Goal: Book appointment/travel/reservation

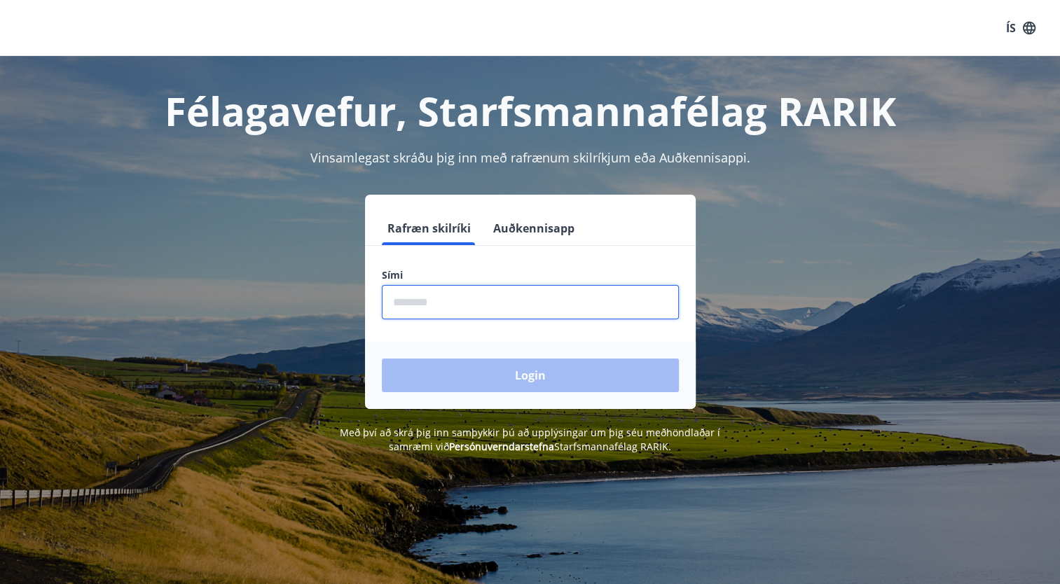
click at [538, 301] on input "phone" at bounding box center [530, 302] width 297 height 34
type input "********"
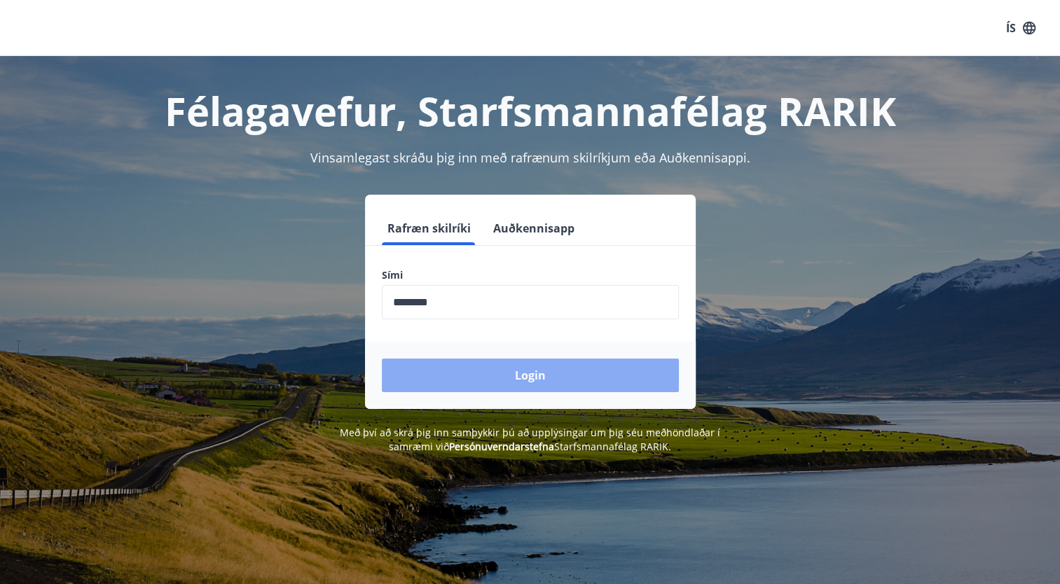
click at [488, 381] on button "Login" at bounding box center [530, 376] width 297 height 34
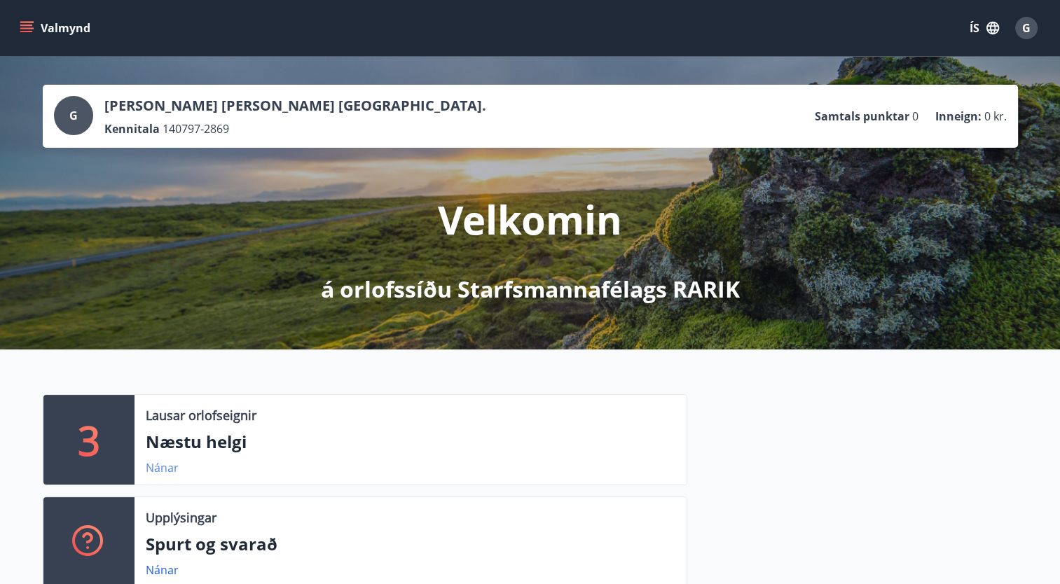
click at [159, 471] on link "Nánar" at bounding box center [162, 467] width 33 height 15
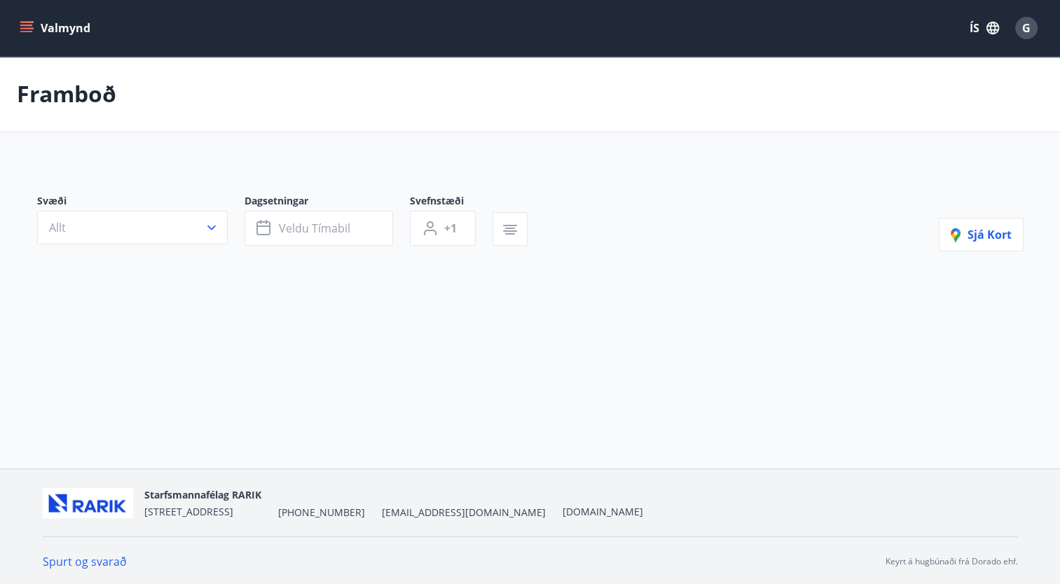
type input "*"
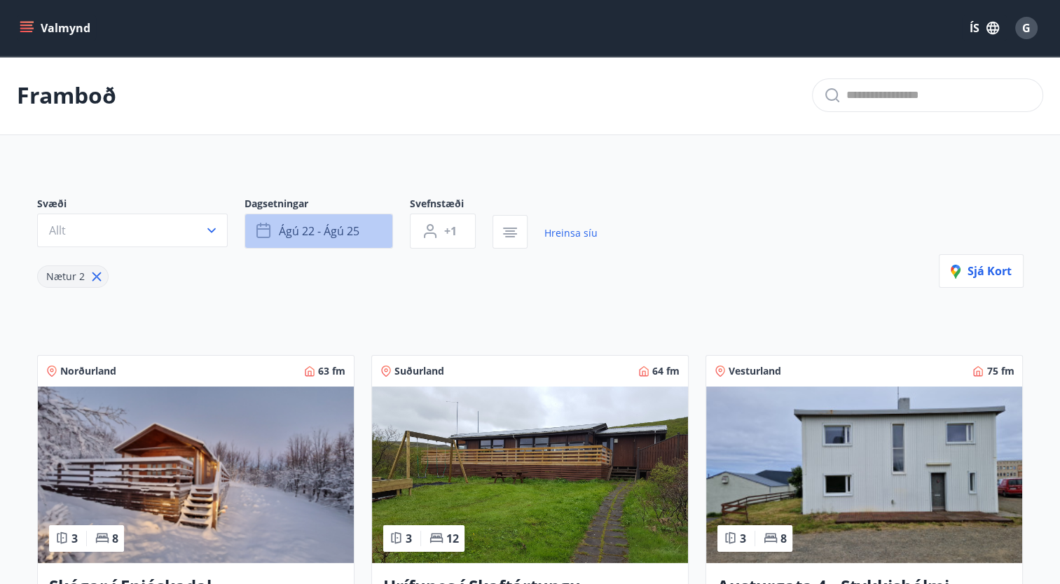
click at [322, 230] on span "ágú 22 - ágú 25" at bounding box center [319, 230] width 81 height 15
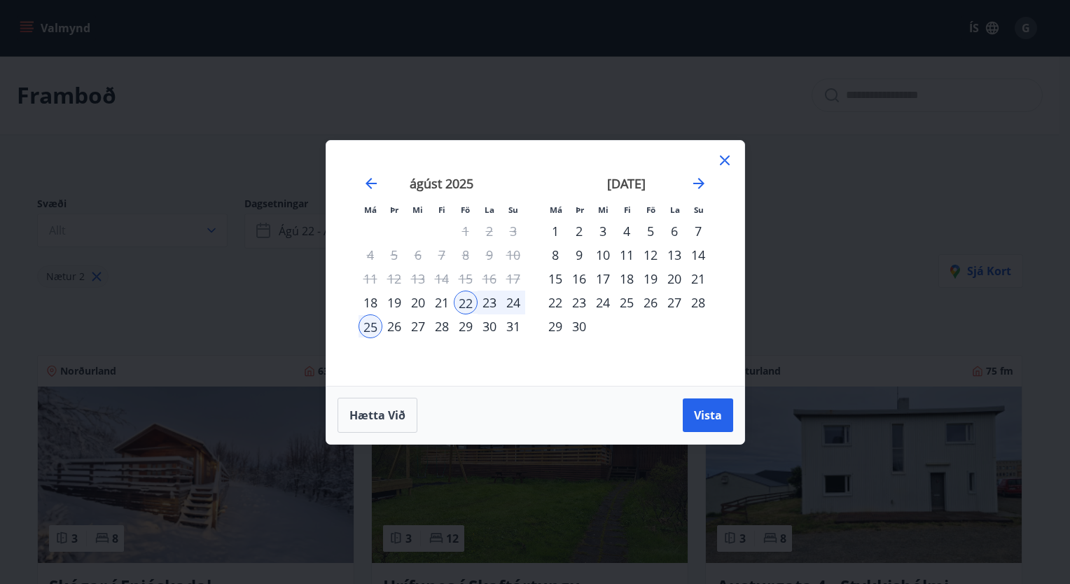
click at [652, 257] on div "12" at bounding box center [651, 255] width 24 height 24
click at [702, 256] on div "14" at bounding box center [699, 255] width 24 height 24
click at [715, 408] on span "Vista" at bounding box center [708, 415] width 28 height 15
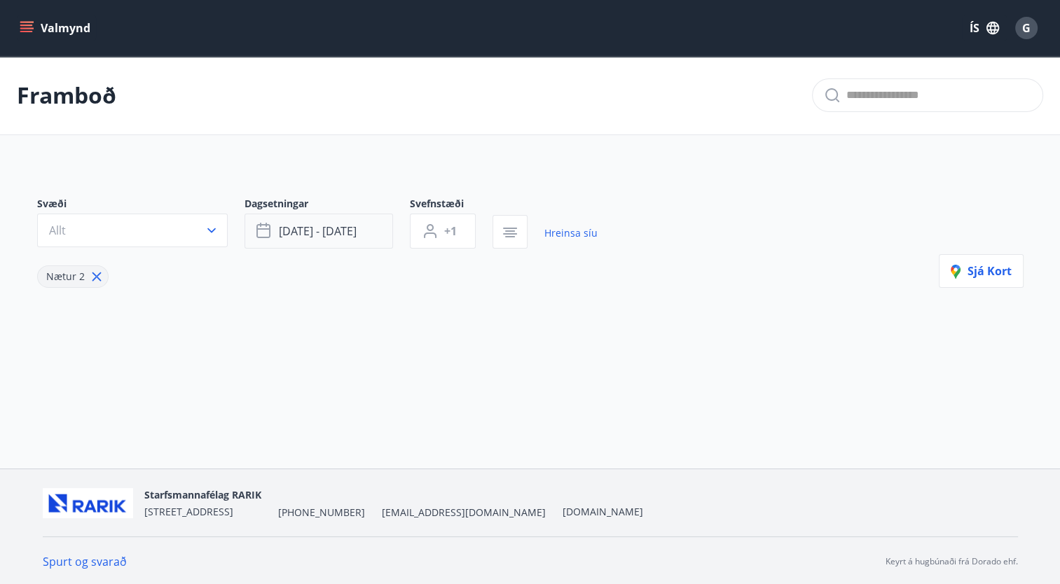
click at [350, 233] on span "sep 12 - sep 14" at bounding box center [318, 230] width 78 height 15
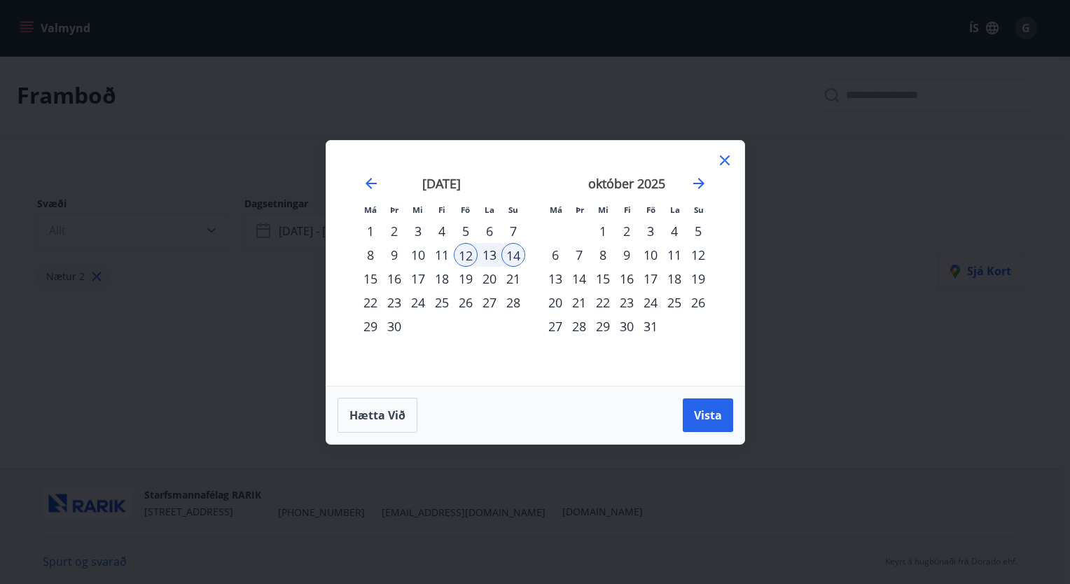
click at [446, 252] on div "11" at bounding box center [442, 255] width 24 height 24
click at [686, 406] on button "Vista" at bounding box center [708, 416] width 50 height 34
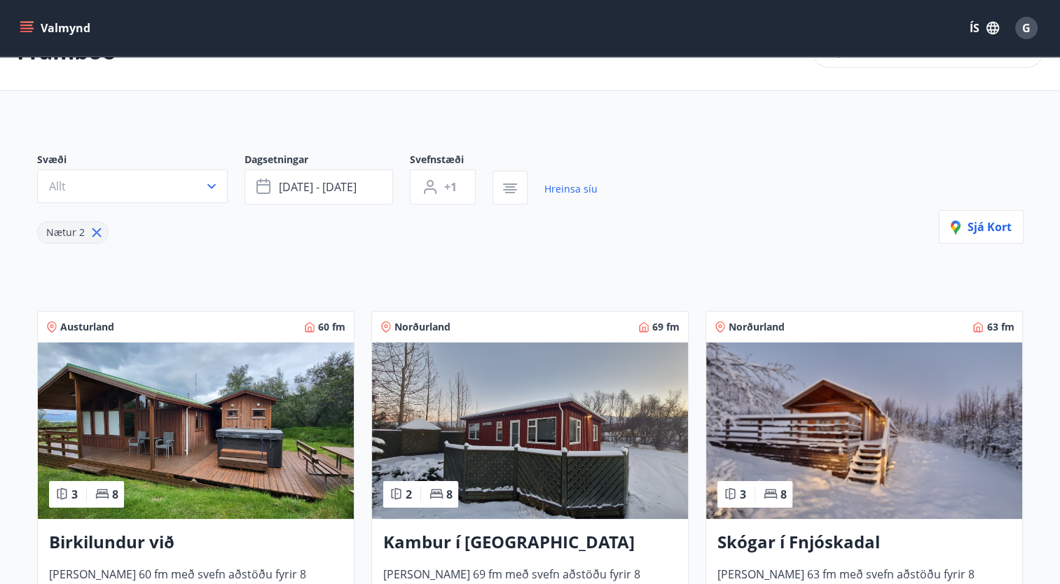
scroll to position [39, 0]
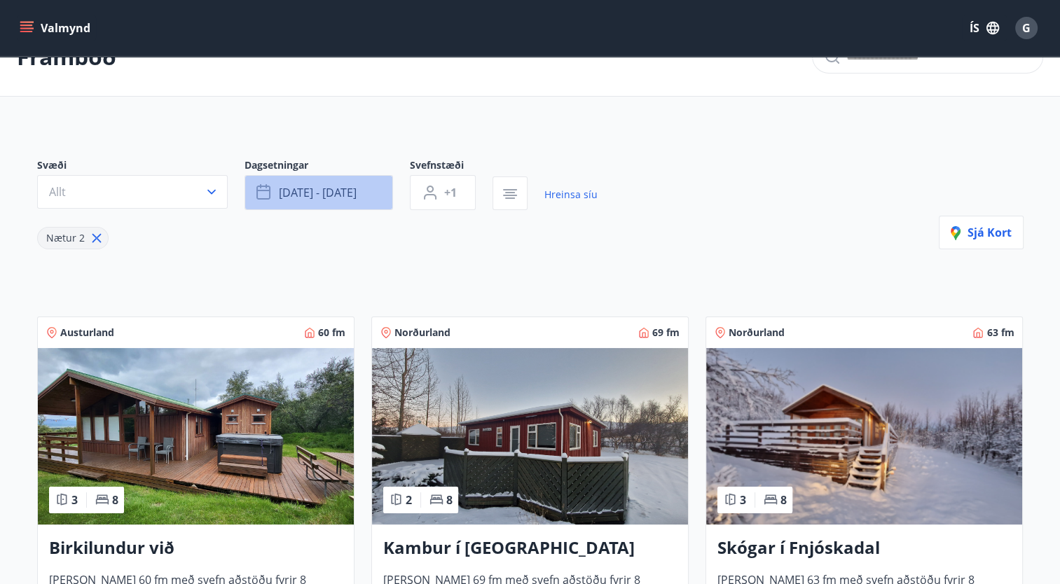
click at [378, 189] on button "sep 11 - sep 14" at bounding box center [318, 192] width 149 height 35
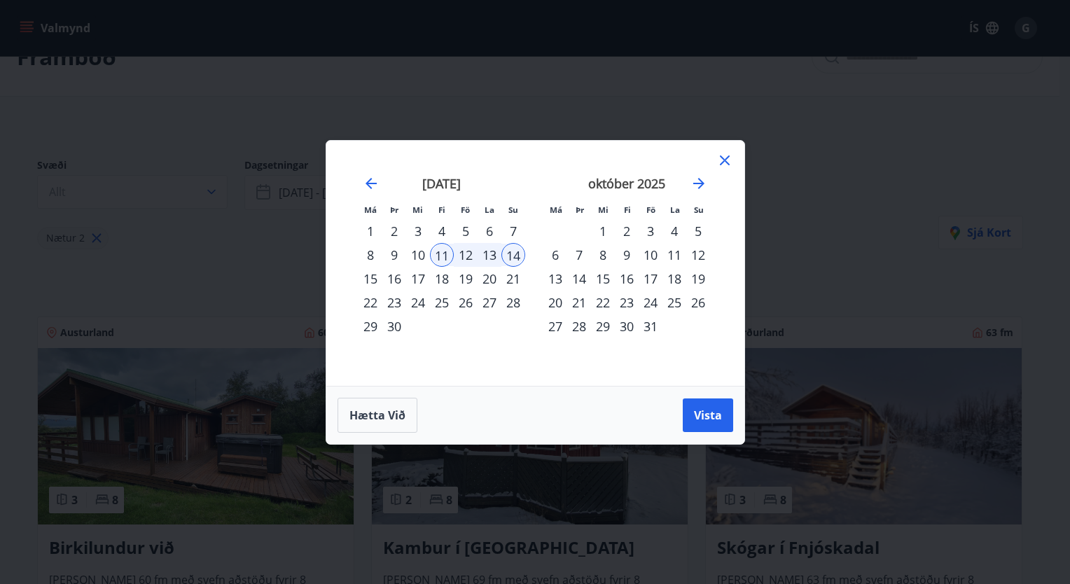
click at [627, 252] on div "9" at bounding box center [627, 255] width 24 height 24
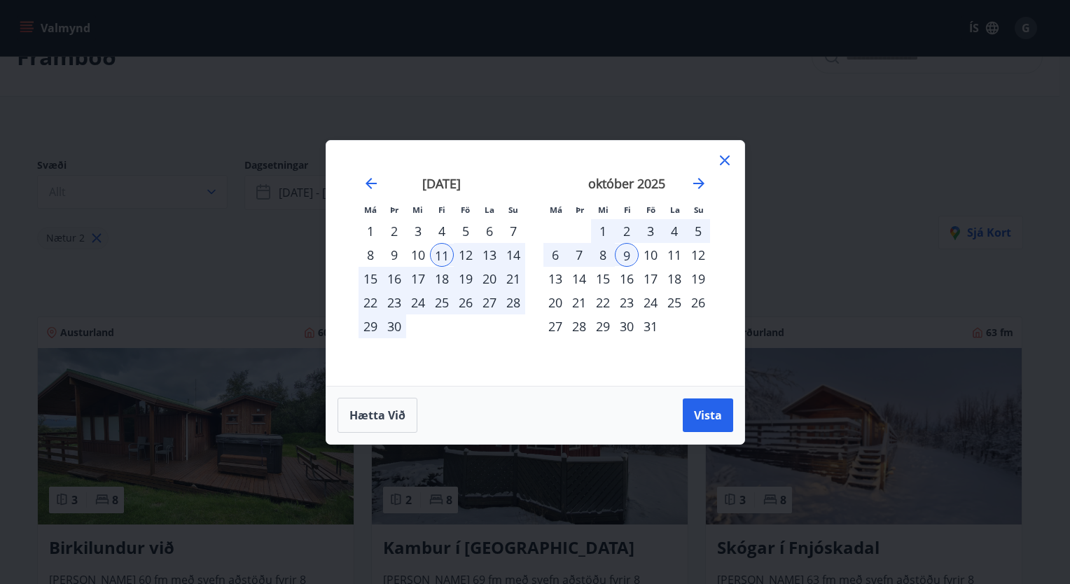
click at [692, 257] on div "12" at bounding box center [699, 255] width 24 height 24
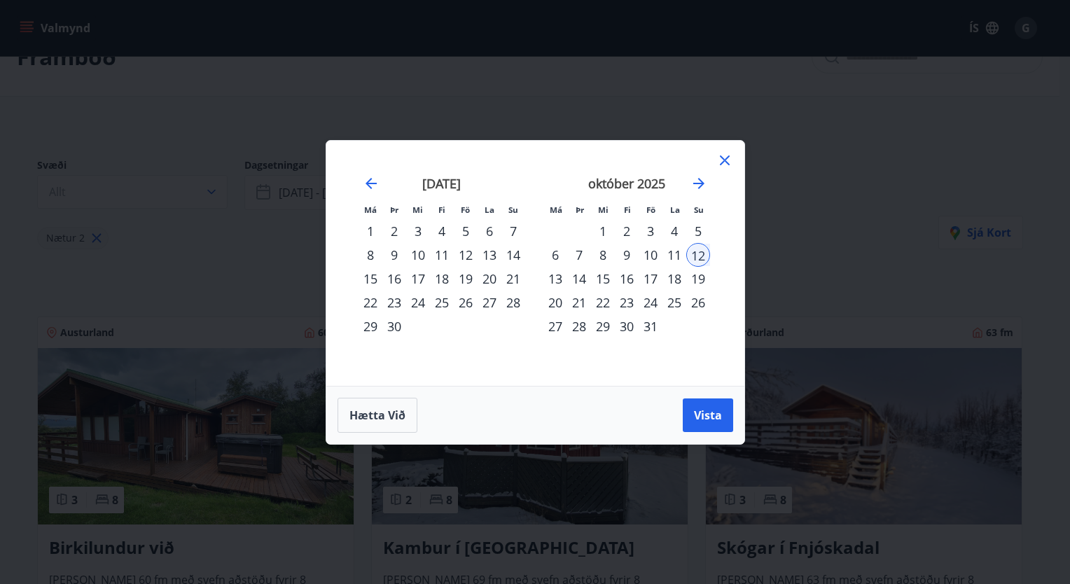
click at [628, 254] on div "9" at bounding box center [627, 255] width 24 height 24
click at [698, 256] on div "12" at bounding box center [699, 255] width 24 height 24
click at [696, 420] on span "Vista" at bounding box center [708, 415] width 28 height 15
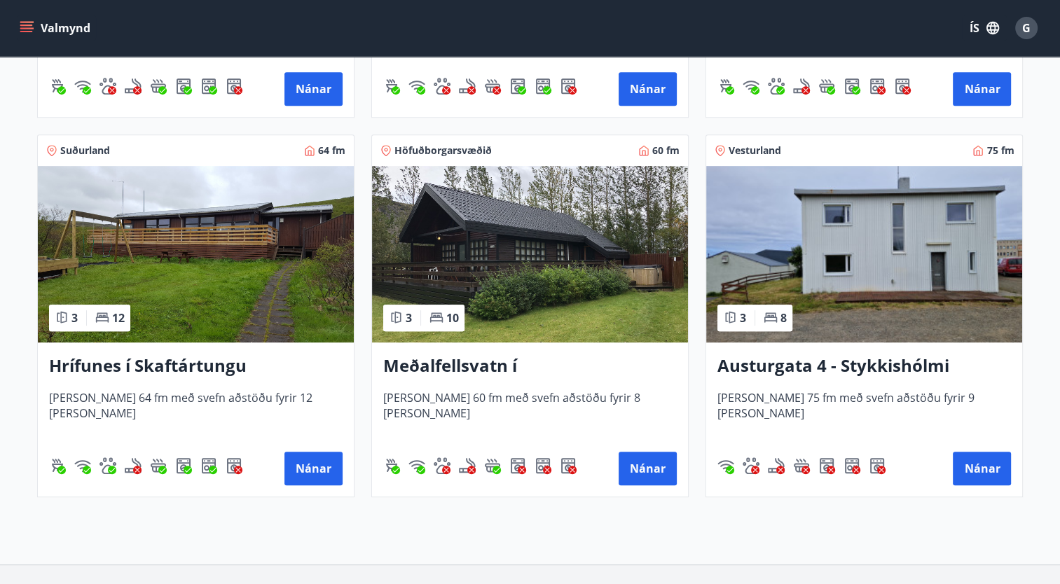
scroll to position [698, 0]
